Goal: Task Accomplishment & Management: Manage account settings

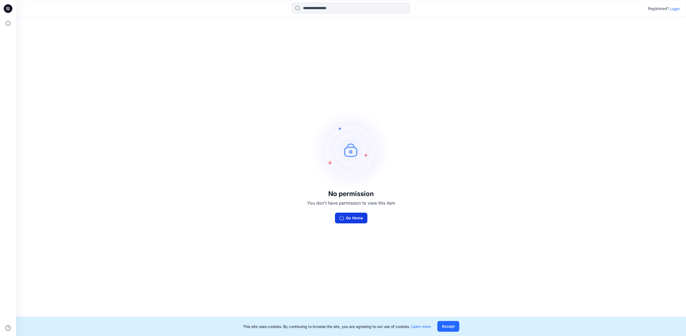
click at [360, 219] on button "Go Home" at bounding box center [351, 217] width 32 height 11
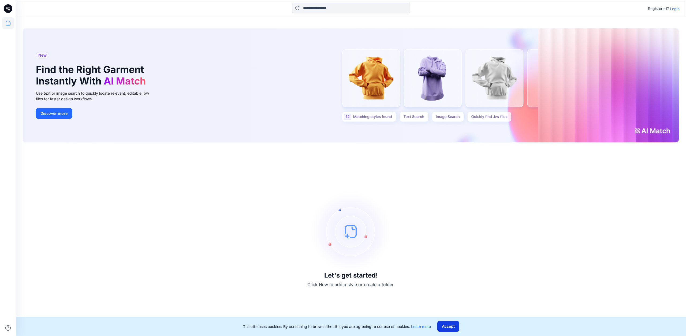
click at [448, 328] on button "Accept" at bounding box center [448, 326] width 22 height 11
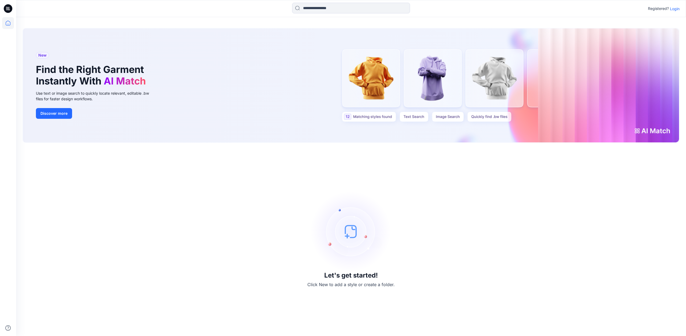
click at [521, 166] on div "Let's get started! Click New to add a style or create a folder." at bounding box center [350, 239] width 657 height 180
click at [472, 215] on div "Let's get started! Click New to add a style or create a folder." at bounding box center [350, 239] width 657 height 180
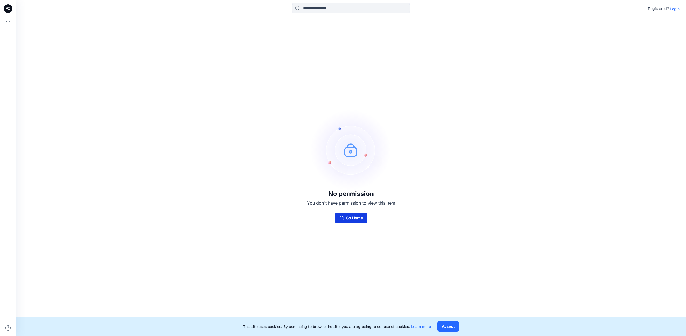
click at [348, 219] on button "Go Home" at bounding box center [351, 217] width 32 height 11
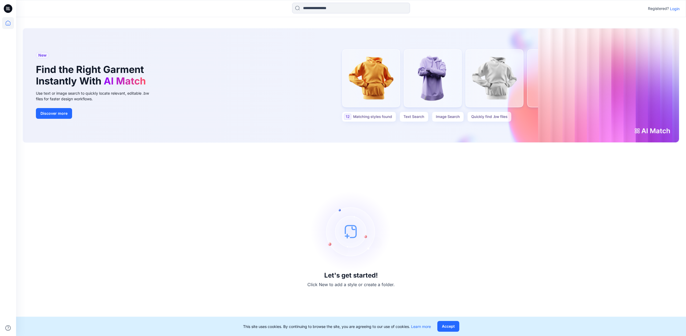
click at [374, 118] on div "New Find the Right Garment Instantly With AI Match Use text or image search to …" at bounding box center [351, 85] width 656 height 114
click at [355, 234] on img at bounding box center [351, 231] width 80 height 80
click at [377, 118] on div "New Find the Right Garment Instantly With AI Match Use text or image search to …" at bounding box center [351, 85] width 656 height 114
click at [677, 9] on p "Login" at bounding box center [675, 9] width 10 height 6
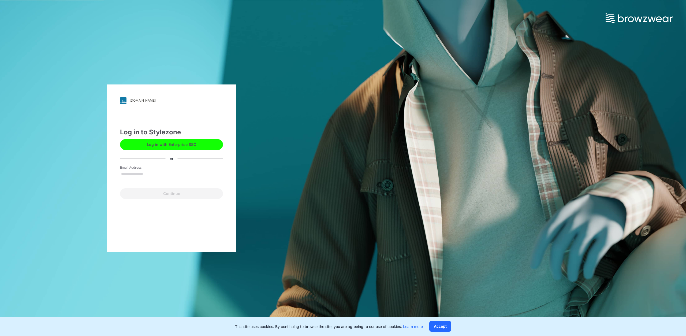
type input "**********"
click at [181, 194] on button "Continue" at bounding box center [171, 193] width 103 height 11
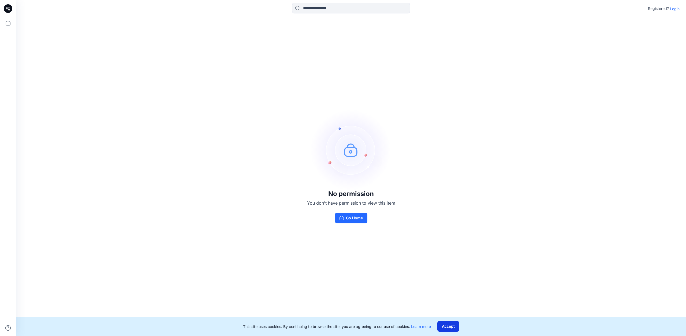
click at [451, 329] on button "Accept" at bounding box center [448, 326] width 22 height 11
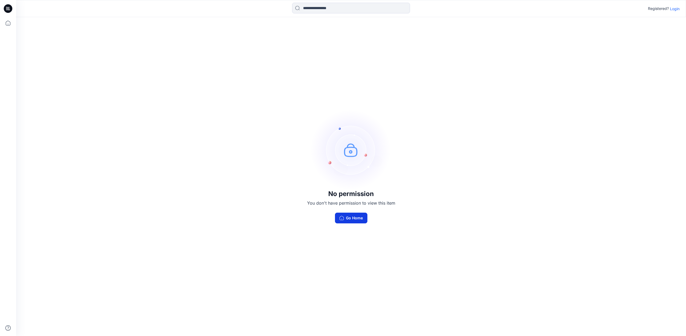
click at [347, 216] on button "Go Home" at bounding box center [351, 217] width 32 height 11
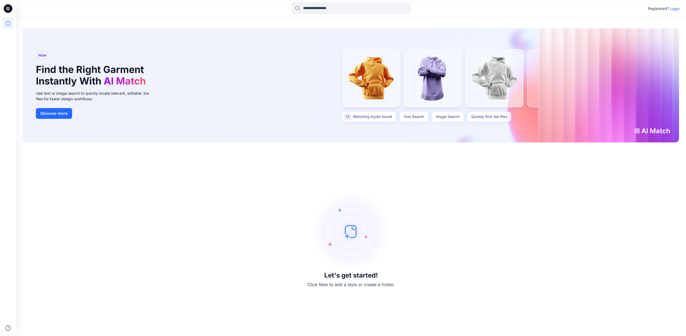
click at [8, 8] on icon at bounding box center [8, 8] width 9 height 9
click at [11, 8] on icon at bounding box center [8, 8] width 9 height 9
click at [8, 24] on icon at bounding box center [8, 23] width 12 height 12
click at [6, 9] on icon at bounding box center [8, 8] width 9 height 9
click at [8, 10] on icon at bounding box center [8, 8] width 9 height 9
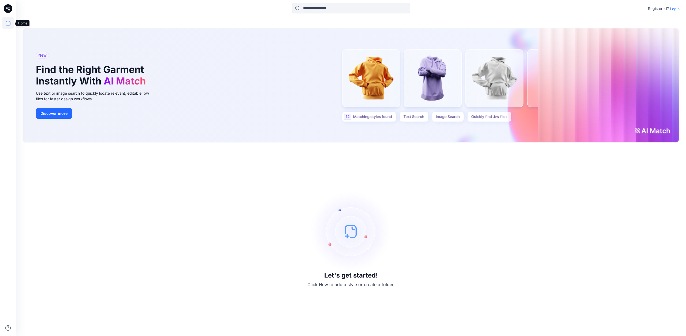
click at [8, 22] on icon at bounding box center [8, 23] width 12 height 12
click at [357, 236] on img at bounding box center [351, 231] width 80 height 80
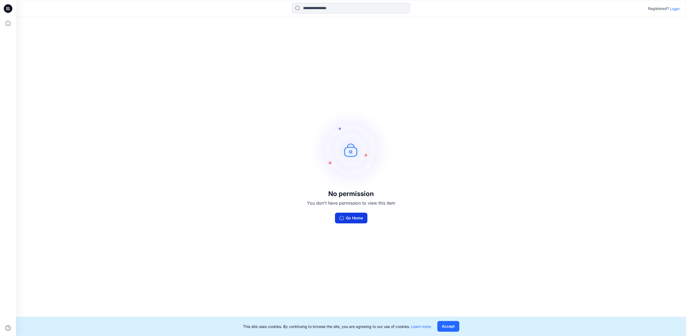
click at [351, 220] on button "Go Home" at bounding box center [351, 217] width 32 height 11
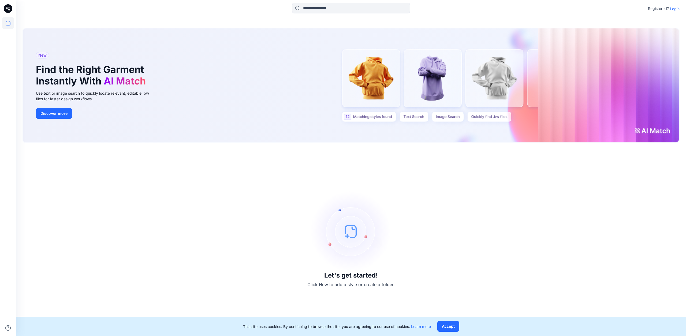
click at [7, 9] on icon at bounding box center [8, 8] width 9 height 9
click at [9, 10] on icon at bounding box center [9, 10] width 1 height 0
click at [9, 23] on icon at bounding box center [8, 23] width 12 height 12
click at [10, 25] on icon at bounding box center [8, 23] width 5 height 5
click at [380, 95] on div "New Find the Right Garment Instantly With AI Match Use text or image search to …" at bounding box center [351, 85] width 656 height 114
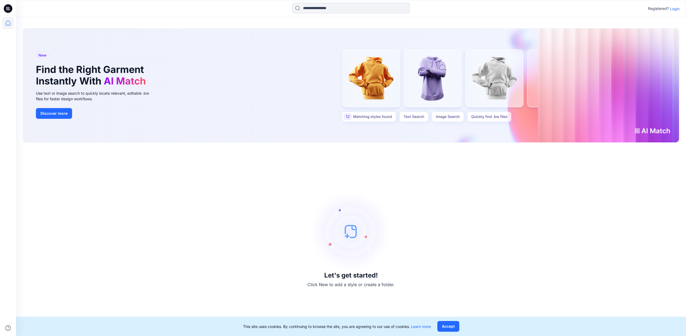
click at [366, 119] on div "New Find the Right Garment Instantly With AI Match Use text or image search to …" at bounding box center [351, 85] width 656 height 114
click at [7, 9] on icon at bounding box center [8, 8] width 9 height 9
click at [6, 22] on icon at bounding box center [8, 23] width 5 height 5
click at [10, 10] on icon at bounding box center [8, 8] width 9 height 9
click at [9, 22] on icon at bounding box center [8, 23] width 12 height 12
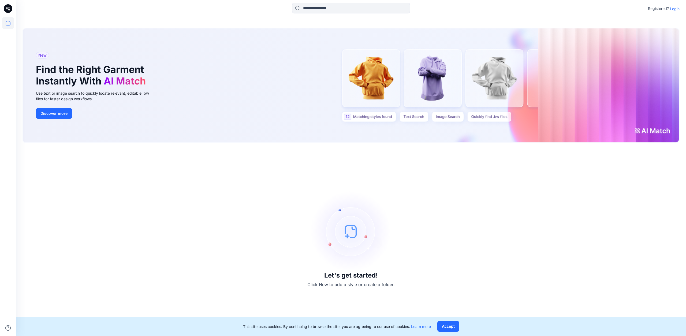
click at [676, 8] on p "Login" at bounding box center [675, 9] width 10 height 6
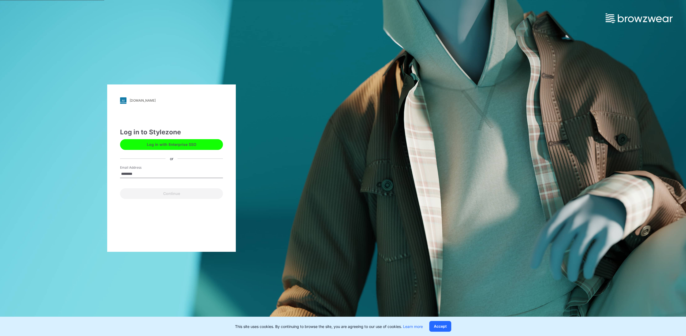
click at [169, 173] on input "********" at bounding box center [171, 174] width 103 height 8
type input "**********"
click at [178, 193] on button "Continue" at bounding box center [171, 193] width 103 height 11
